Goal: Navigation & Orientation: Find specific page/section

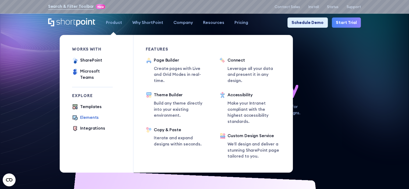
click at [80, 115] on div "Elements" at bounding box center [89, 118] width 19 height 6
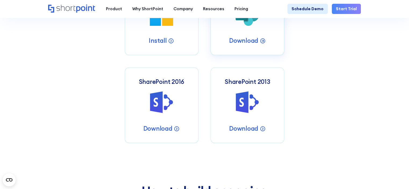
scroll to position [323, 0]
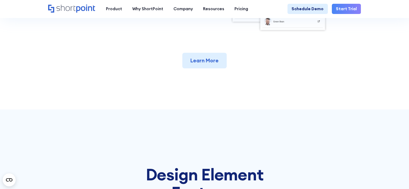
scroll to position [430, 0]
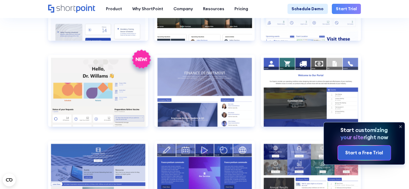
scroll to position [914, 0]
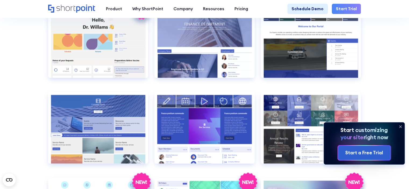
click at [402, 125] on icon at bounding box center [400, 126] width 9 height 9
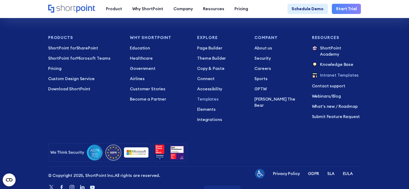
scroll to position [4203, 0]
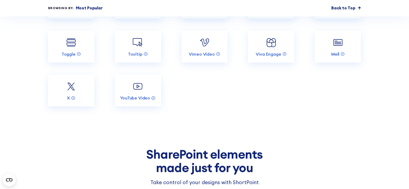
scroll to position [914, 0]
